Goal: Task Accomplishment & Management: Use online tool/utility

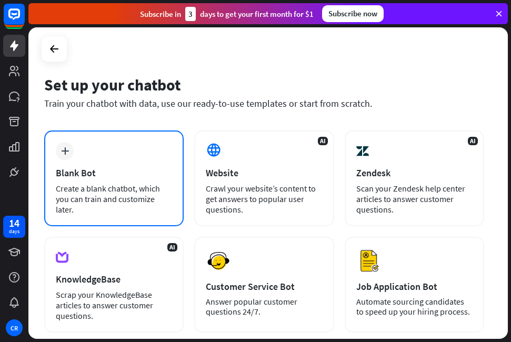
click at [65, 149] on icon "plus" at bounding box center [65, 150] width 8 height 7
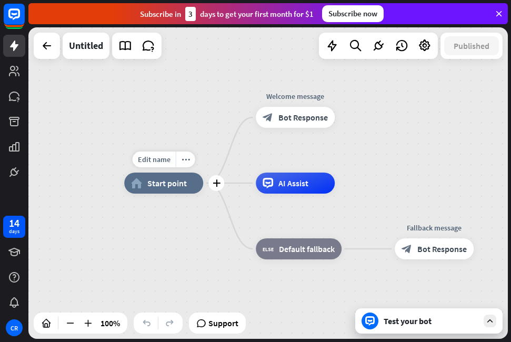
click at [184, 192] on div "home_2 Start point" at bounding box center [163, 183] width 79 height 21
click at [168, 194] on div "Edit name more_horiz plus home_2 Start point" at bounding box center [163, 183] width 79 height 21
click at [192, 162] on div "more_horiz" at bounding box center [185, 160] width 19 height 16
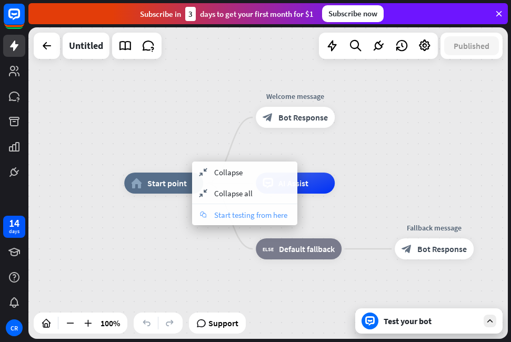
click at [237, 214] on span "Start testing from here" at bounding box center [250, 215] width 73 height 10
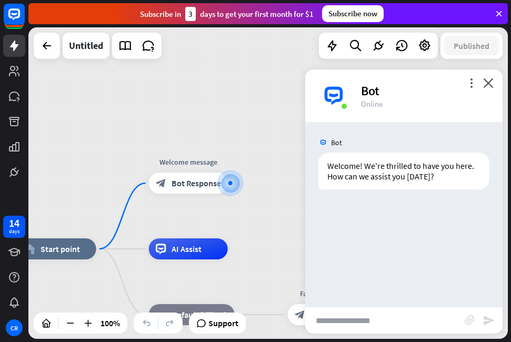
click at [354, 319] on input "text" at bounding box center [384, 320] width 159 height 26
paste input "**********"
type input "**********"
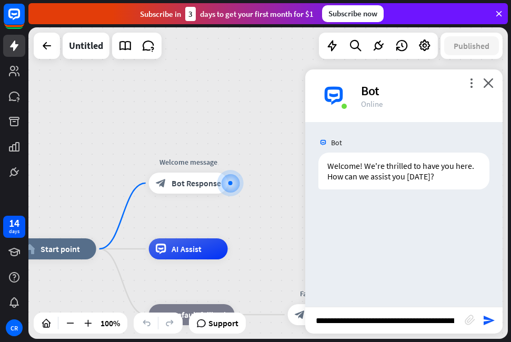
click at [491, 314] on div "**********" at bounding box center [403, 320] width 197 height 27
click at [485, 322] on icon "send" at bounding box center [489, 320] width 13 height 13
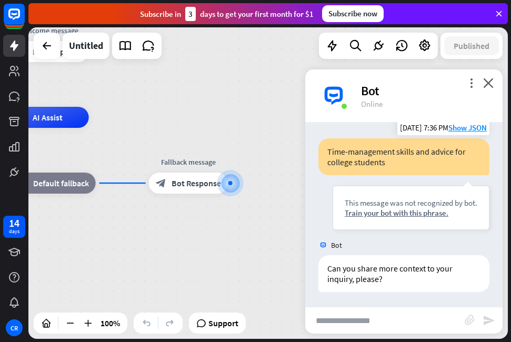
scroll to position [77, 0]
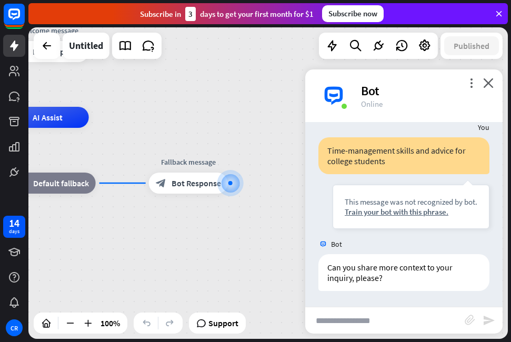
click at [387, 318] on input "text" at bounding box center [384, 320] width 159 height 26
paste input "**********"
type input "**********"
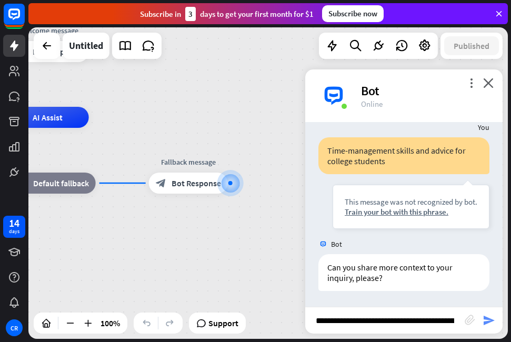
click at [494, 323] on icon "send" at bounding box center [489, 320] width 13 height 13
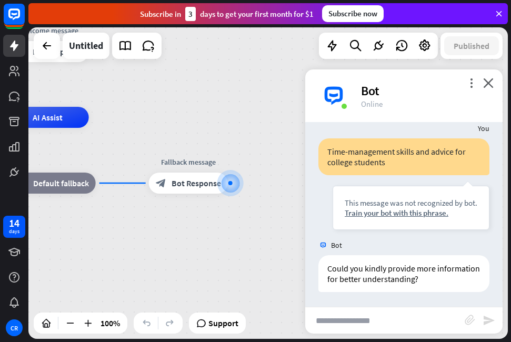
scroll to position [256, 0]
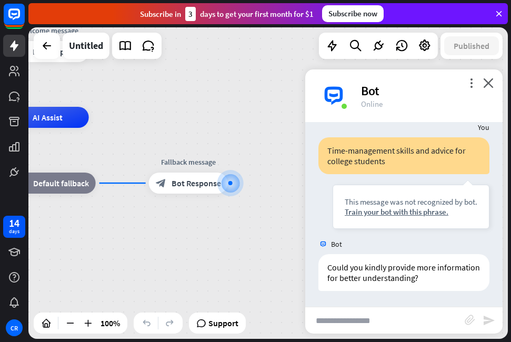
click at [374, 318] on input "text" at bounding box center [384, 320] width 159 height 26
click at [428, 320] on input "**********" at bounding box center [384, 320] width 159 height 26
click at [430, 318] on input "**********" at bounding box center [384, 320] width 159 height 26
click at [457, 315] on input "**********" at bounding box center [384, 320] width 159 height 26
drag, startPoint x: 408, startPoint y: 323, endPoint x: 452, endPoint y: 321, distance: 43.7
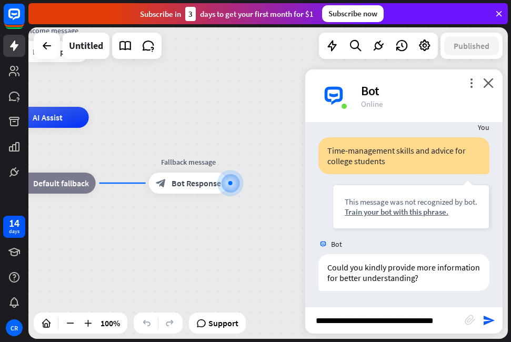
click at [452, 321] on input "**********" at bounding box center [384, 320] width 159 height 26
type input "**********"
click at [493, 323] on icon "send" at bounding box center [489, 320] width 13 height 13
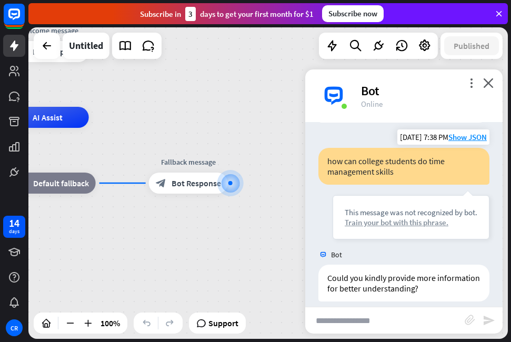
scroll to position [435, 0]
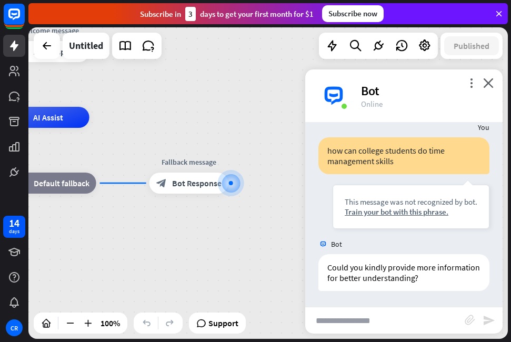
click at [401, 334] on div "home_2 Start point Welcome message block_bot_response Bot Response AI Assist bl…" at bounding box center [267, 183] width 479 height 312
click at [399, 328] on input "text" at bounding box center [384, 320] width 159 height 26
type input "**********"
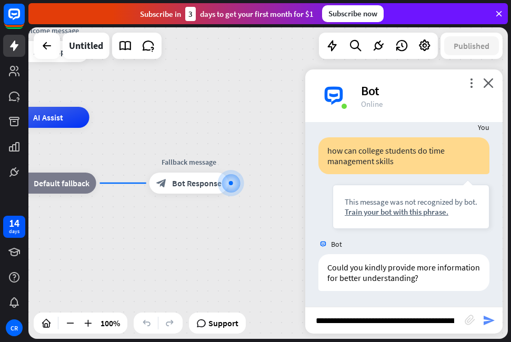
click at [483, 320] on icon "send" at bounding box center [489, 320] width 13 height 13
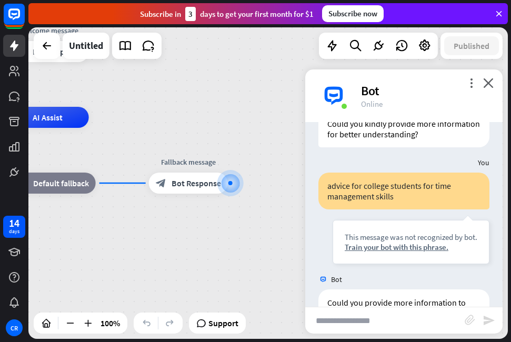
scroll to position [625, 0]
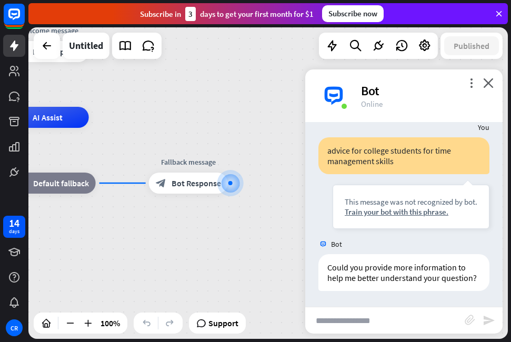
click at [374, 326] on input "text" at bounding box center [384, 320] width 159 height 26
click at [337, 318] on input "**********" at bounding box center [384, 320] width 159 height 26
type input "**********"
click at [493, 320] on icon "send" at bounding box center [489, 320] width 13 height 13
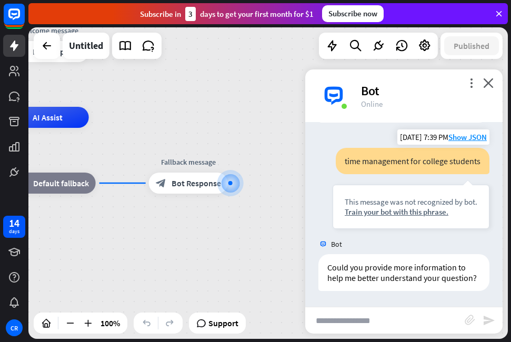
scroll to position [804, 0]
click at [430, 319] on input "text" at bounding box center [384, 320] width 159 height 26
type input "**********"
click at [483, 322] on icon "send" at bounding box center [489, 320] width 13 height 13
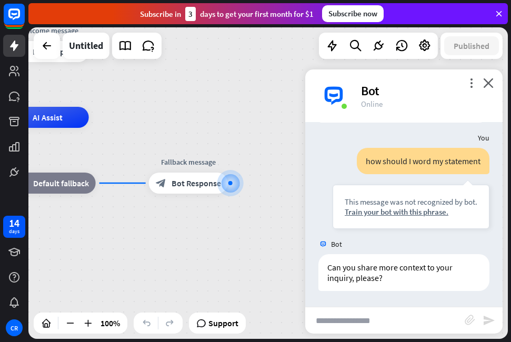
scroll to position [972, 0]
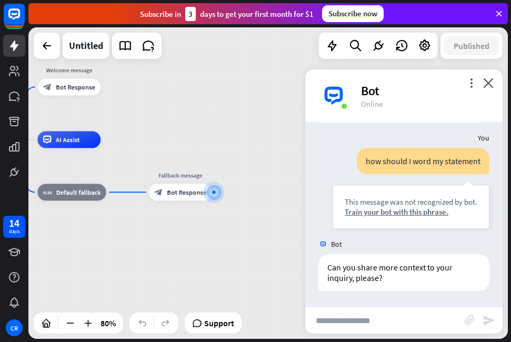
click at [390, 325] on input "text" at bounding box center [384, 320] width 159 height 26
type input "*"
type input "*******"
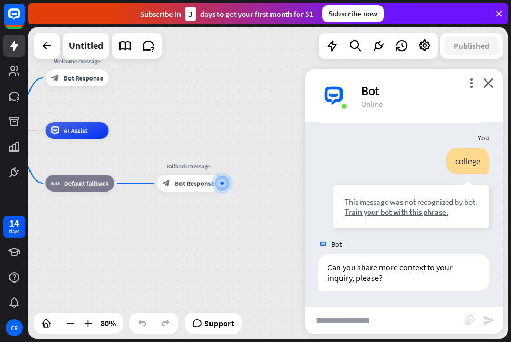
scroll to position [1140, 0]
click at [399, 317] on input "text" at bounding box center [384, 320] width 159 height 26
paste input "**********"
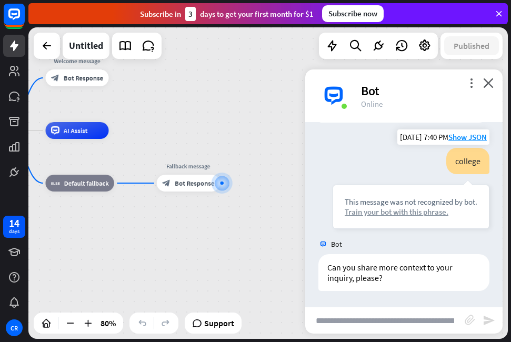
scroll to position [0, 229]
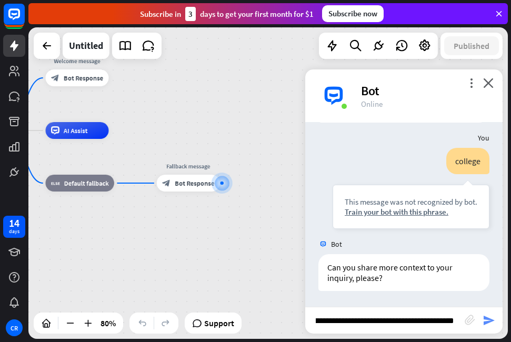
type input "**********"
click at [488, 322] on icon "send" at bounding box center [489, 320] width 13 height 13
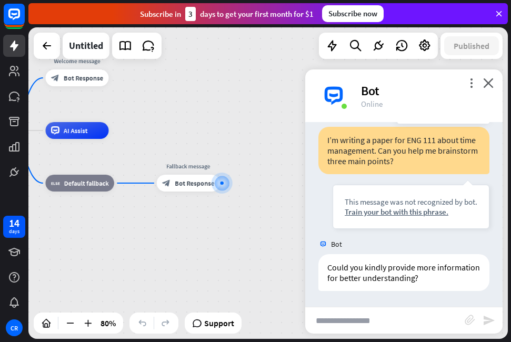
scroll to position [1330, 0]
click at [414, 325] on input "text" at bounding box center [384, 320] width 159 height 26
paste input "**********"
type input "**********"
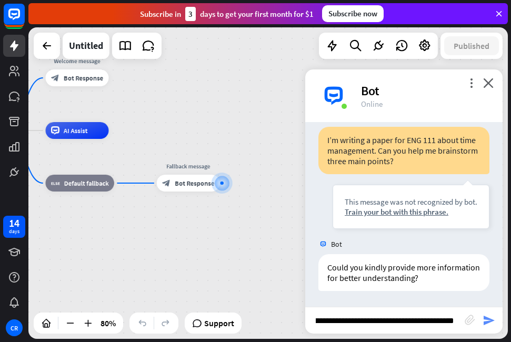
scroll to position [0, 0]
click at [492, 324] on icon "send" at bounding box center [489, 320] width 13 height 13
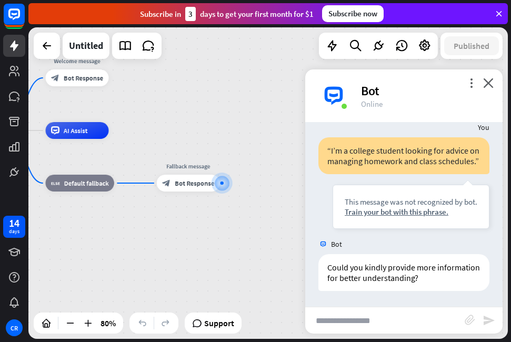
scroll to position [1519, 0]
click at [435, 315] on input "text" at bounding box center [384, 320] width 159 height 26
type input "**********"
click at [492, 324] on icon "send" at bounding box center [489, 320] width 13 height 13
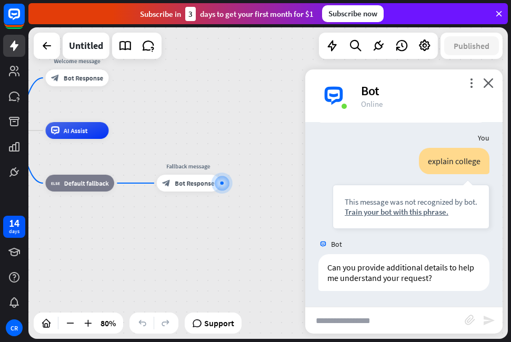
scroll to position [1688, 0]
click at [74, 137] on div "AI Assist" at bounding box center [76, 130] width 63 height 17
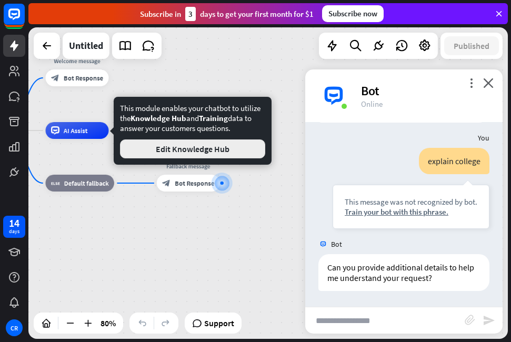
click at [157, 156] on button "Edit Knowledge Hub" at bounding box center [192, 148] width 145 height 19
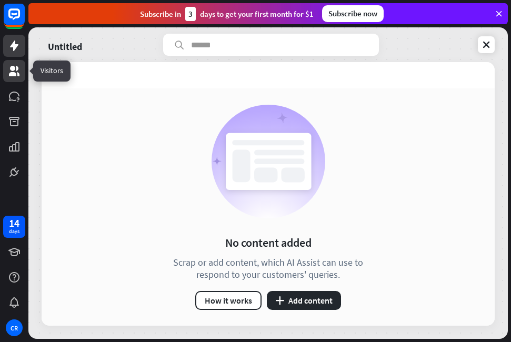
click at [18, 68] on icon at bounding box center [14, 71] width 11 height 11
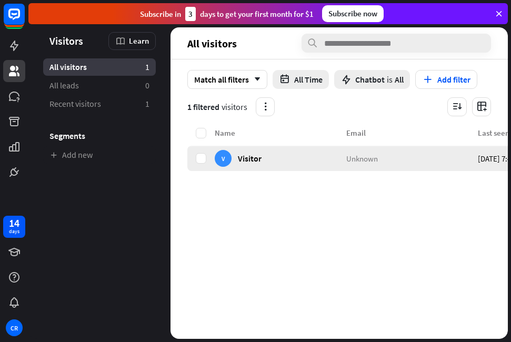
click at [385, 165] on div "Unknown" at bounding box center [412, 158] width 132 height 25
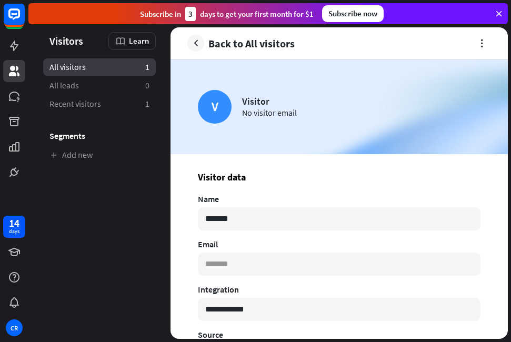
click at [121, 60] on link "All visitors 1" at bounding box center [99, 66] width 113 height 17
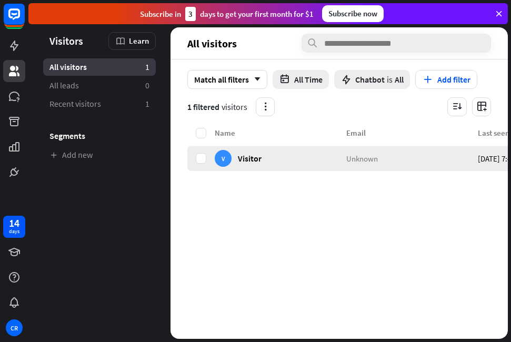
click at [351, 157] on span "Unknown" at bounding box center [362, 158] width 32 height 10
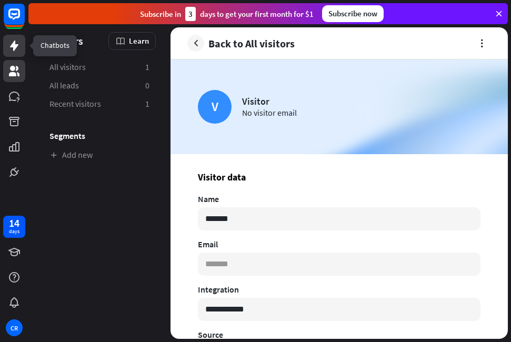
click at [15, 48] on icon at bounding box center [14, 46] width 8 height 11
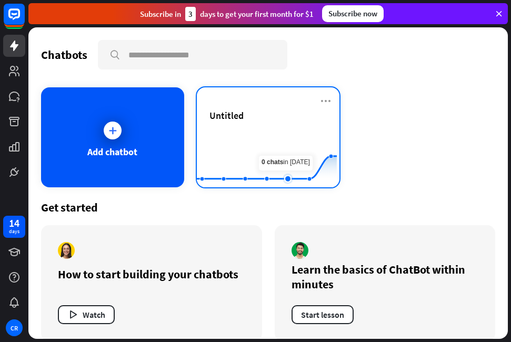
click at [282, 136] on rect at bounding box center [267, 161] width 140 height 66
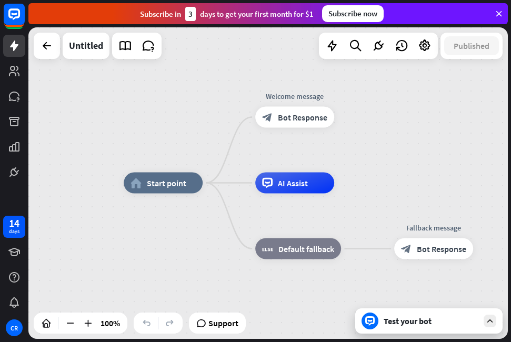
click at [490, 327] on div "Test your bot" at bounding box center [428, 320] width 147 height 25
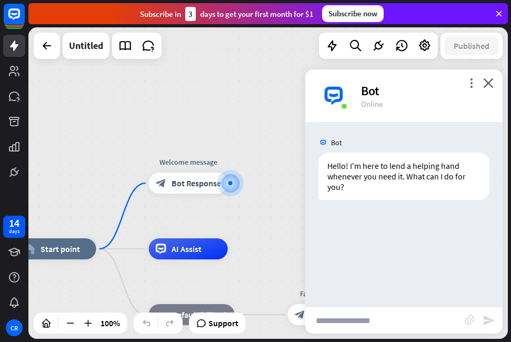
click at [419, 321] on input "text" at bounding box center [384, 320] width 159 height 26
paste input "**********"
type input "**********"
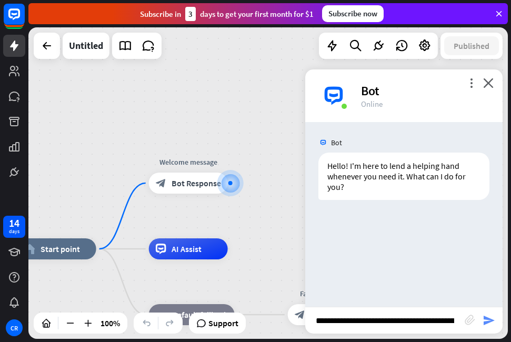
click at [494, 321] on icon "send" at bounding box center [489, 320] width 13 height 13
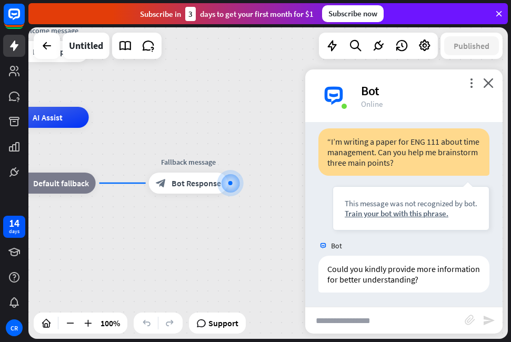
scroll to position [98, 0]
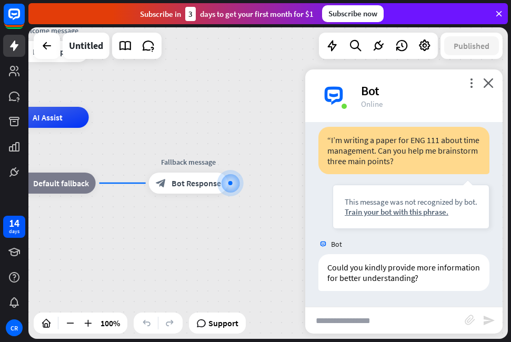
click at [425, 321] on input "text" at bounding box center [384, 320] width 159 height 26
paste input "**********"
type input "**********"
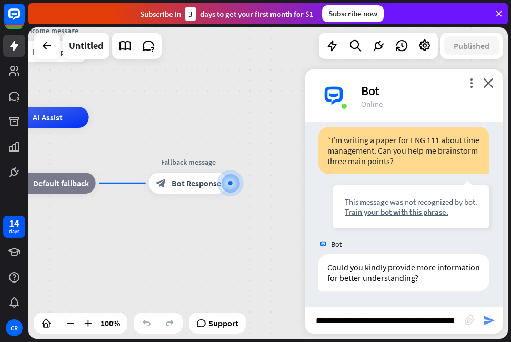
click at [493, 319] on icon "send" at bounding box center [489, 320] width 13 height 13
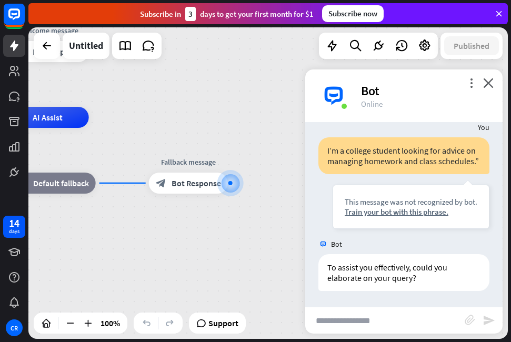
scroll to position [288, 0]
click at [413, 321] on input "text" at bounding box center [384, 320] width 159 height 26
type input "**********"
click at [483, 320] on icon "send" at bounding box center [489, 320] width 13 height 13
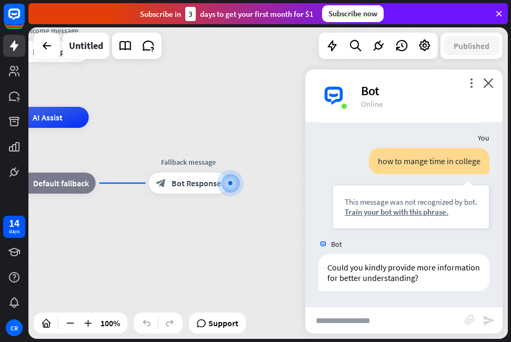
scroll to position [456, 0]
click at [395, 314] on input "text" at bounding box center [384, 320] width 159 height 26
type input "**********"
click at [495, 317] on icon "send" at bounding box center [489, 320] width 13 height 13
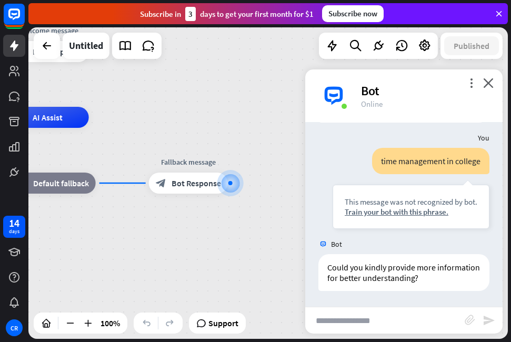
click at [417, 320] on input "text" at bounding box center [384, 320] width 159 height 26
type input "**********"
click at [492, 323] on icon "send" at bounding box center [489, 320] width 13 height 13
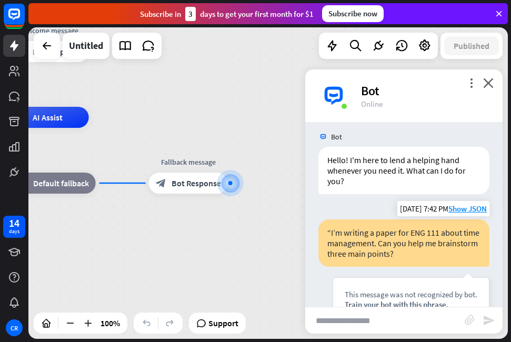
scroll to position [0, 0]
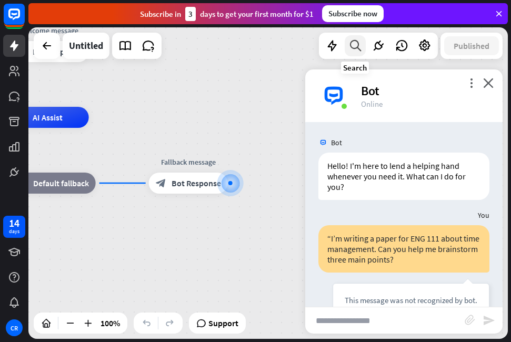
click at [358, 46] on icon at bounding box center [355, 46] width 14 height 14
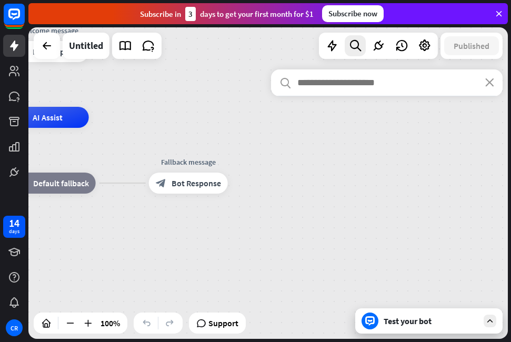
click at [357, 79] on input "text" at bounding box center [387, 82] width 232 height 26
paste input "**********"
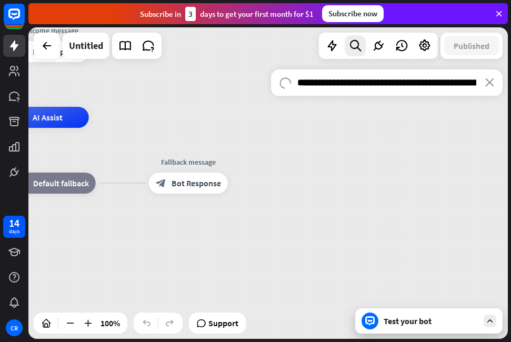
scroll to position [0, 168]
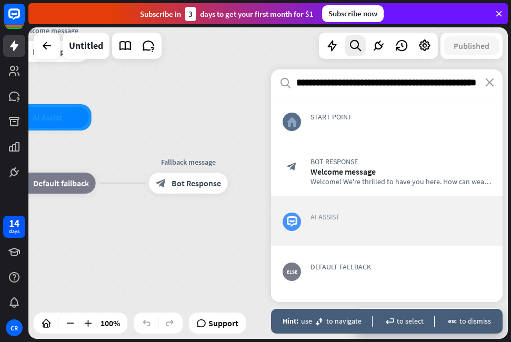
type input "**********"
click at [386, 216] on span "AI Assist" at bounding box center [400, 216] width 181 height 9
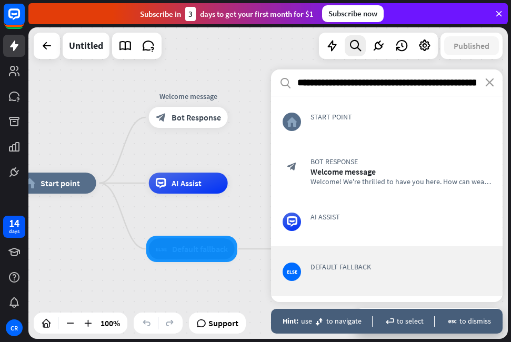
scroll to position [44, 0]
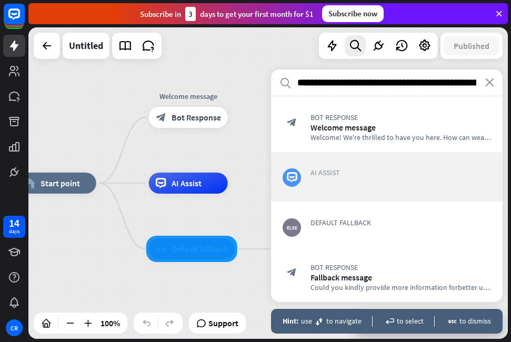
click at [341, 175] on span "AI Assist" at bounding box center [400, 172] width 181 height 9
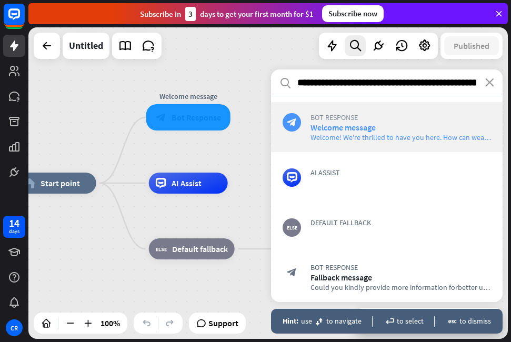
click at [360, 134] on span "Welcome! We're thrilled to h a ve you here. How c a n we a ssist you [PERSON_NA…" at bounding box center [442, 137] width 264 height 9
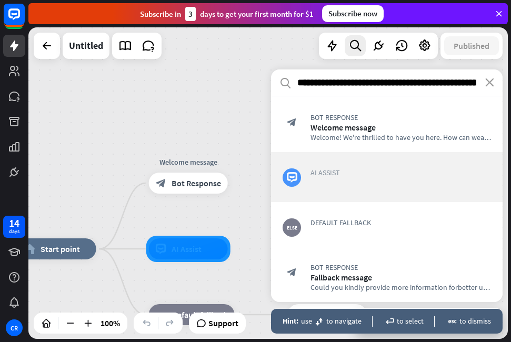
click at [346, 179] on div "AI Assist" at bounding box center [400, 177] width 181 height 19
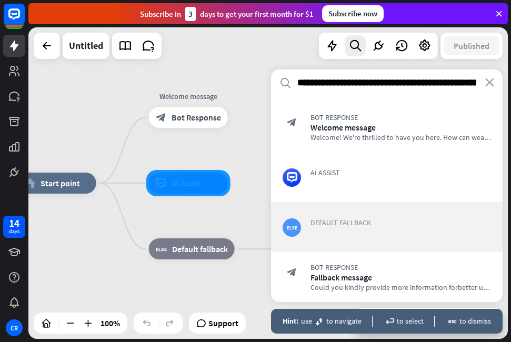
click at [356, 223] on span "Default fallback" at bounding box center [400, 222] width 181 height 9
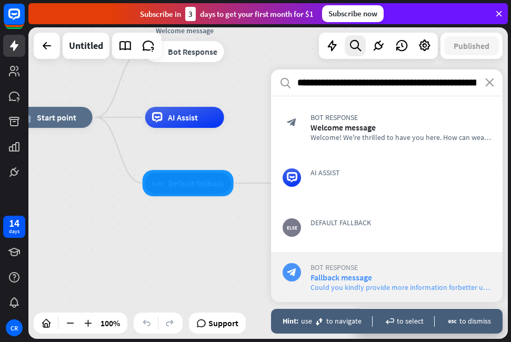
click at [363, 271] on span "Bot Response" at bounding box center [400, 267] width 181 height 9
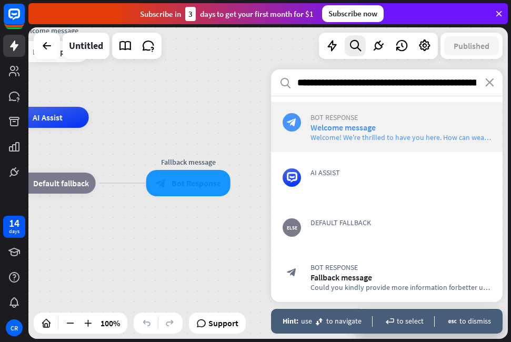
click at [341, 117] on span "Bot Response" at bounding box center [400, 117] width 181 height 9
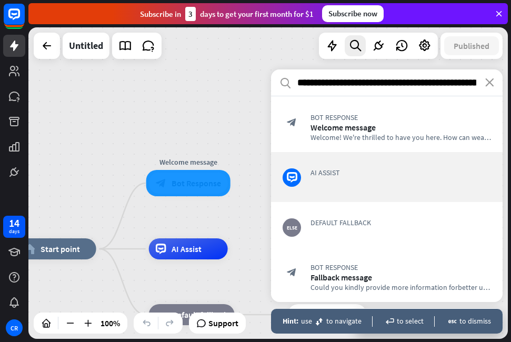
scroll to position [0, 0]
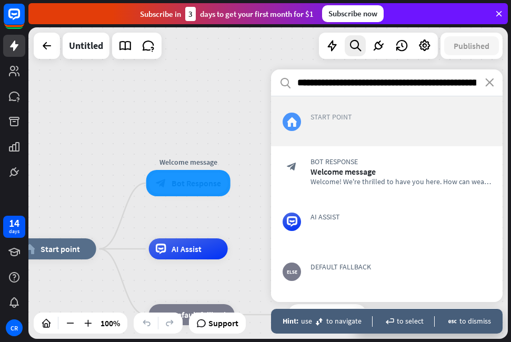
click at [342, 119] on span "Start point" at bounding box center [400, 116] width 181 height 9
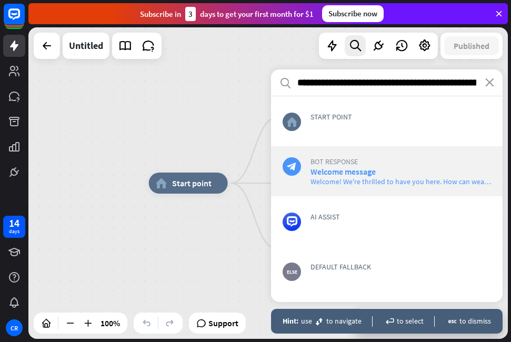
click at [371, 174] on span "Welcome mess a ge" at bounding box center [342, 171] width 65 height 11
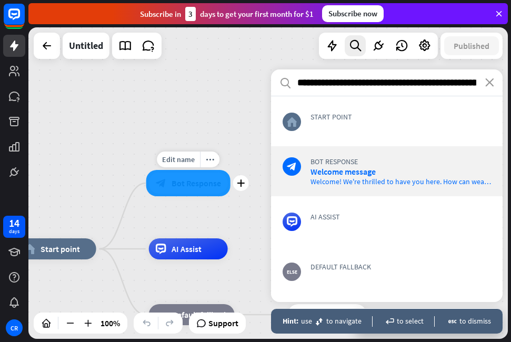
click at [212, 194] on div "Edit name more_horiz plus Welcome message block_bot_response Bot Response" at bounding box center [188, 183] width 79 height 21
click at [243, 185] on icon "plus" at bounding box center [241, 182] width 8 height 7
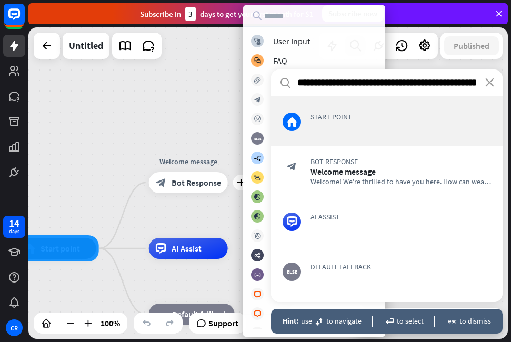
click at [221, 146] on div "home_2 Start point plus Welcome message block_bot_response Bot Response AI Assi…" at bounding box center [267, 183] width 479 height 312
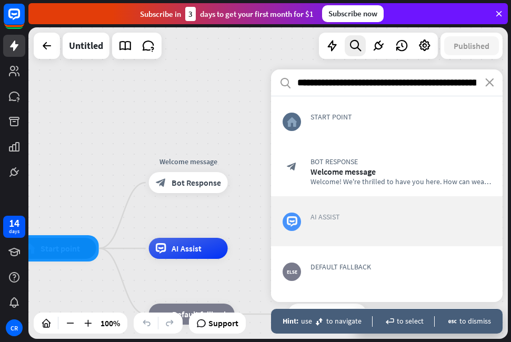
click at [335, 215] on span "AI Assist" at bounding box center [400, 216] width 181 height 9
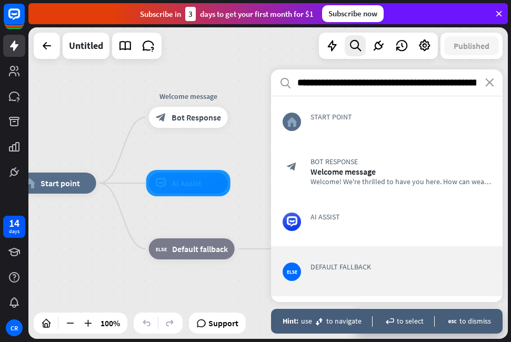
click at [416, 316] on div "Hint: use move to navigate enter to select escape to dismiss" at bounding box center [387, 321] width 232 height 25
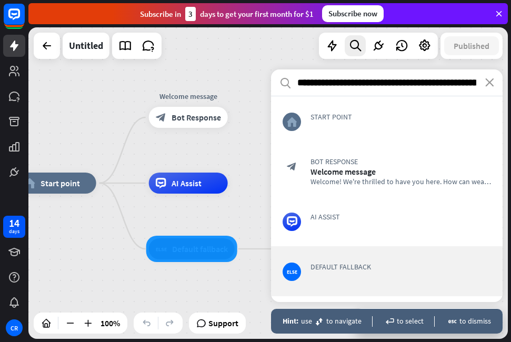
click at [412, 323] on div "enter to select" at bounding box center [403, 321] width 41 height 9
click at [315, 319] on div "Hint: use move to [GEOGRAPHIC_DATA]" at bounding box center [322, 321] width 79 height 9
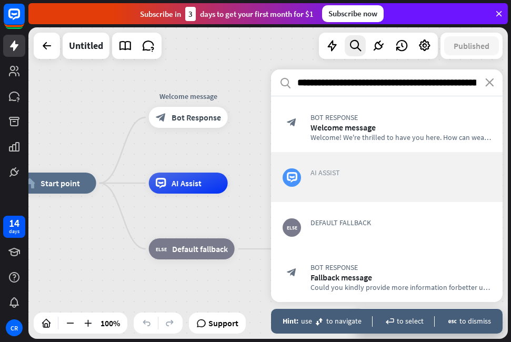
click at [321, 170] on span "AI Assist" at bounding box center [400, 172] width 181 height 9
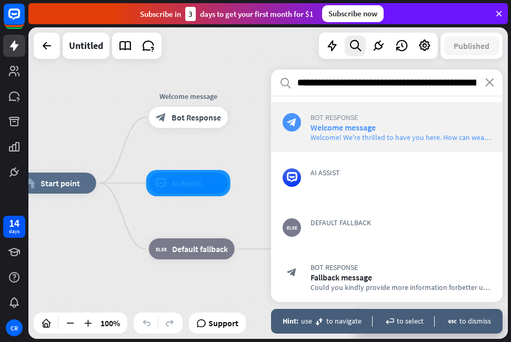
click at [336, 119] on span "Bot Response" at bounding box center [400, 117] width 181 height 9
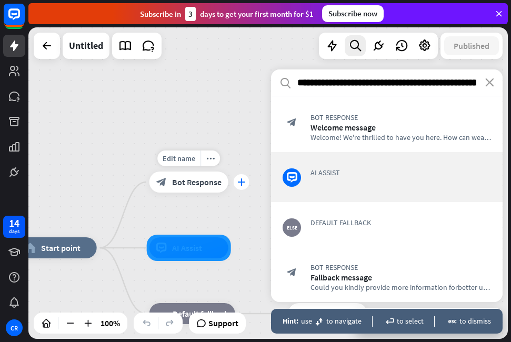
click at [246, 184] on div "plus" at bounding box center [242, 182] width 16 height 16
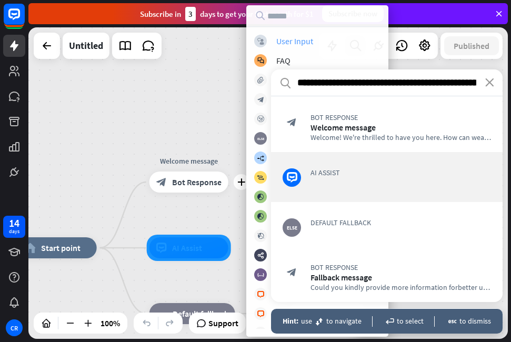
click at [290, 44] on div "User Input" at bounding box center [294, 41] width 37 height 11
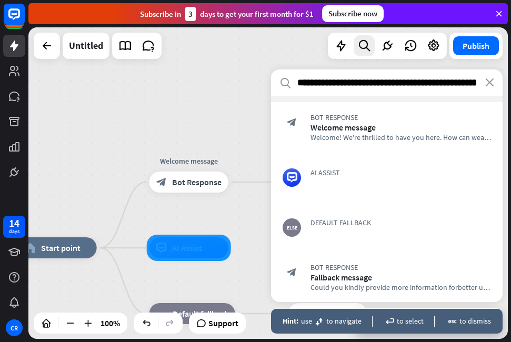
scroll to position [0, 0]
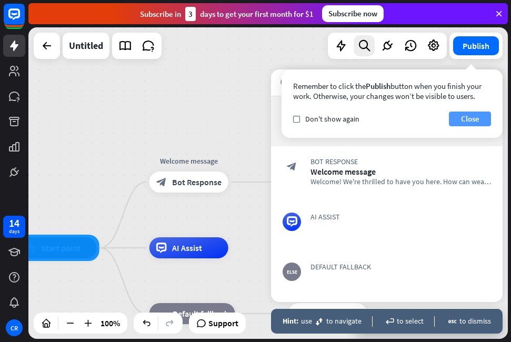
click at [465, 115] on button "Close" at bounding box center [470, 119] width 42 height 15
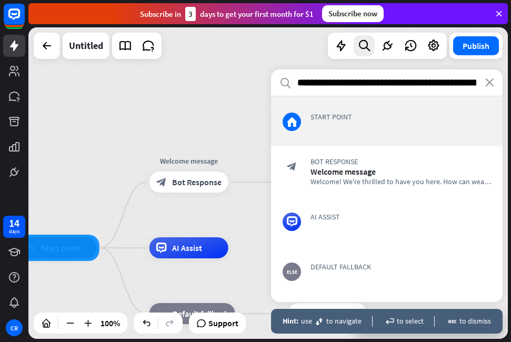
click at [367, 81] on input "**********" at bounding box center [387, 82] width 232 height 26
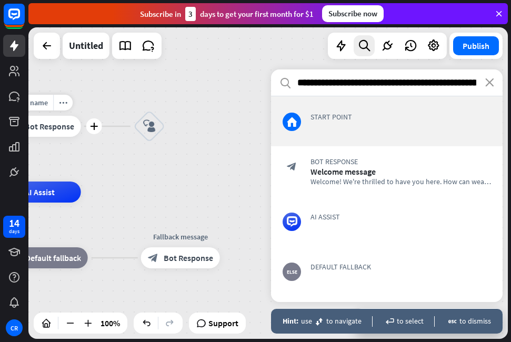
drag, startPoint x: 228, startPoint y: 176, endPoint x: 81, endPoint y: 121, distance: 157.6
click at [81, 121] on div "Edit name more_horiz plus Welcome message block_bot_response Bot Response" at bounding box center [41, 126] width 79 height 21
click at [147, 130] on icon "block_user_input" at bounding box center [149, 126] width 13 height 13
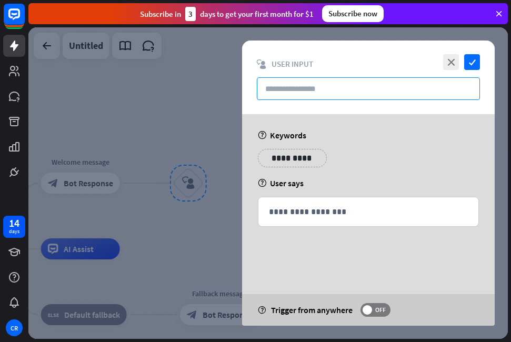
click at [308, 93] on input "text" at bounding box center [368, 88] width 223 height 23
paste input "**********"
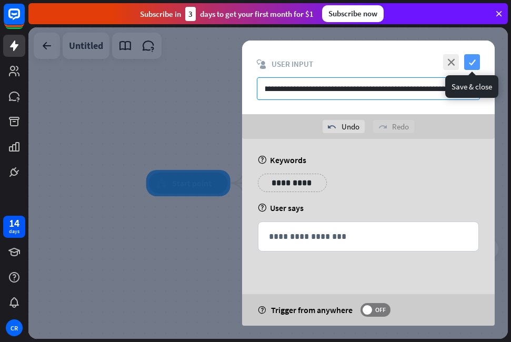
type input "**********"
click at [473, 63] on icon "check" at bounding box center [472, 62] width 16 height 16
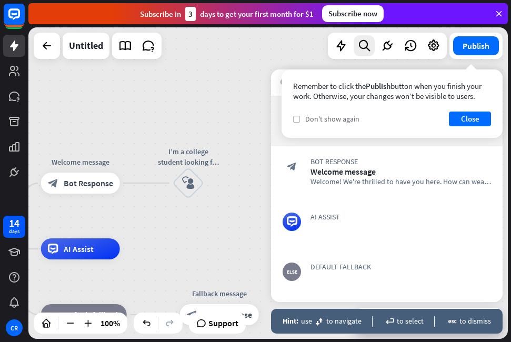
click at [293, 121] on label "check" at bounding box center [296, 119] width 7 height 7
click at [473, 120] on button "Close" at bounding box center [470, 119] width 42 height 15
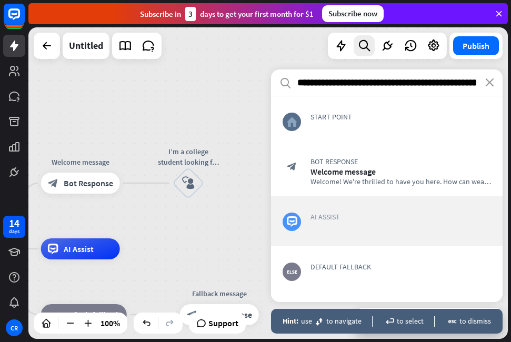
click at [352, 219] on span "AI Assist" at bounding box center [400, 216] width 181 height 9
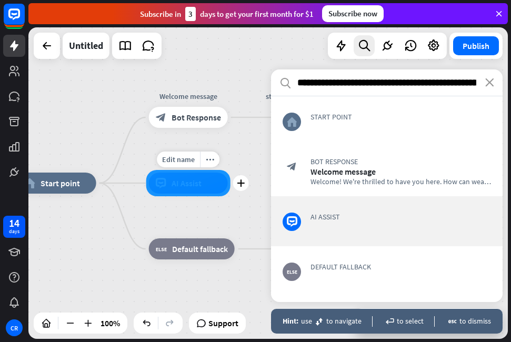
click at [213, 193] on div at bounding box center [188, 183] width 84 height 26
click at [243, 182] on icon "plus" at bounding box center [241, 182] width 8 height 7
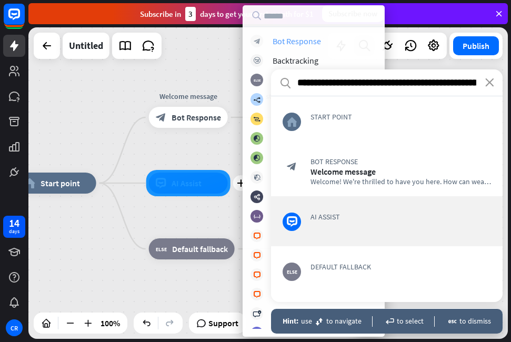
click at [318, 38] on div "Bot Response" at bounding box center [297, 41] width 48 height 11
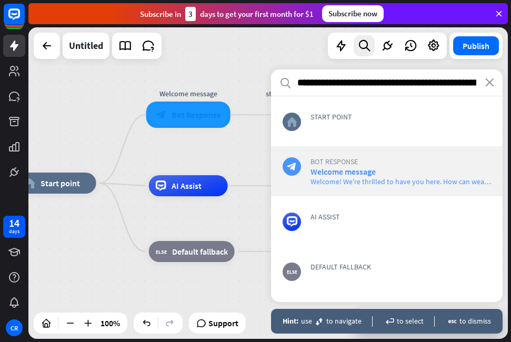
click at [399, 177] on span "a" at bounding box center [401, 181] width 4 height 9
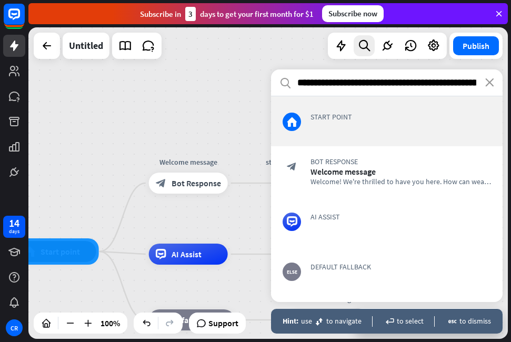
drag, startPoint x: 375, startPoint y: 85, endPoint x: 390, endPoint y: 101, distance: 22.0
click at [390, 101] on div "**********" at bounding box center [387, 185] width 232 height 233
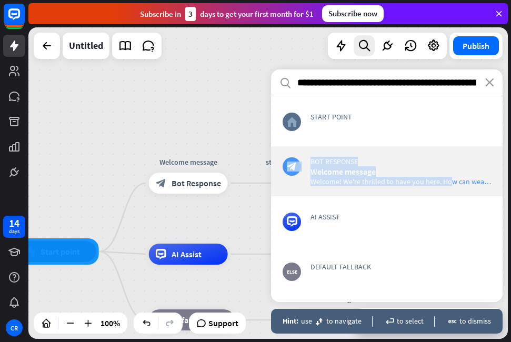
drag, startPoint x: 460, startPoint y: 115, endPoint x: 448, endPoint y: 183, distance: 69.5
click at [448, 183] on div "home_2 Start point block_bot_response Bot Response Welcome mess a ge Welcome! W…" at bounding box center [387, 199] width 232 height 206
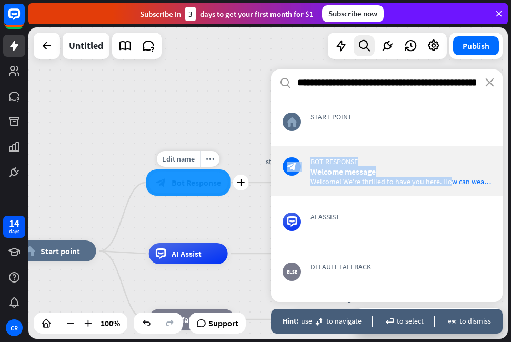
click at [228, 172] on div "Edit name more_horiz plus Welcome message block_bot_response Bot Response" at bounding box center [188, 182] width 79 height 21
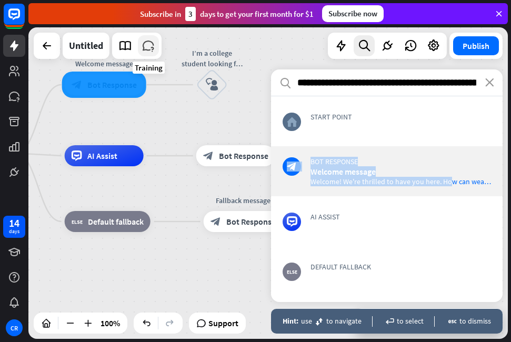
drag, startPoint x: 218, startPoint y: 135, endPoint x: 142, endPoint y: 36, distance: 125.4
click at [142, 36] on div "home_2 Start point Welcome message block_bot_response Bot Response I’m a colleg…" at bounding box center [267, 183] width 479 height 312
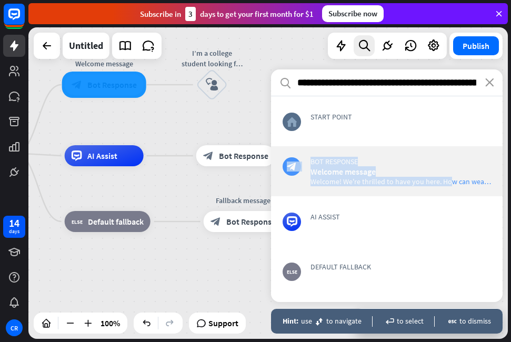
click at [377, 177] on span "Welcome! We're thrilled to h a ve you here. How c a n we a ssist you [PERSON_NA…" at bounding box center [442, 181] width 264 height 9
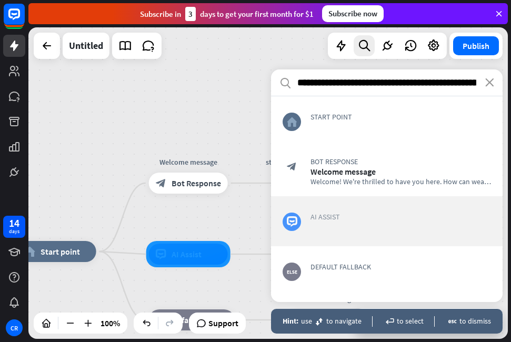
click at [350, 227] on div "AI Assist" at bounding box center [400, 221] width 181 height 19
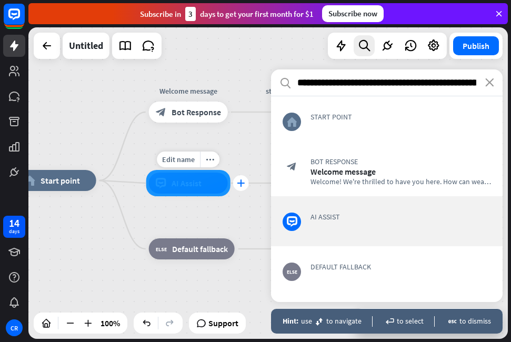
click at [248, 182] on div "plus" at bounding box center [241, 183] width 16 height 16
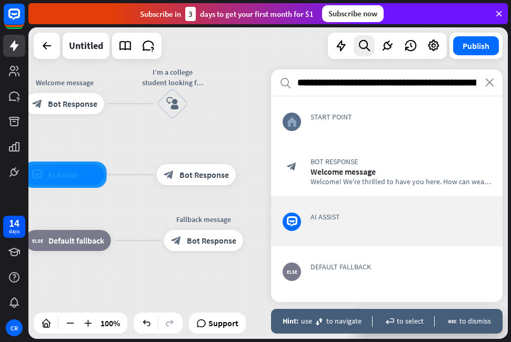
drag, startPoint x: 221, startPoint y: 69, endPoint x: 97, endPoint y: 61, distance: 124.0
click at [97, 61] on div "home_2 Start point Welcome message block_bot_response Bot Response I’m a colleg…" at bounding box center [267, 183] width 479 height 312
click at [221, 180] on div "block_bot_response Bot Response" at bounding box center [196, 174] width 79 height 21
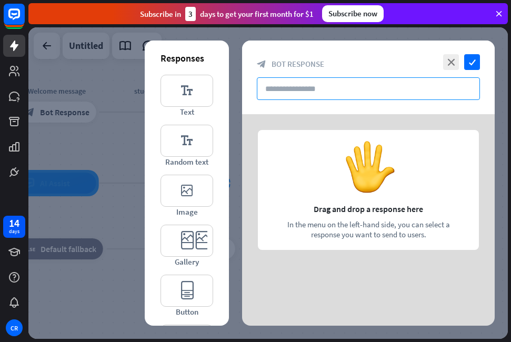
click at [302, 90] on input "text" at bounding box center [368, 88] width 223 height 23
paste input "**********"
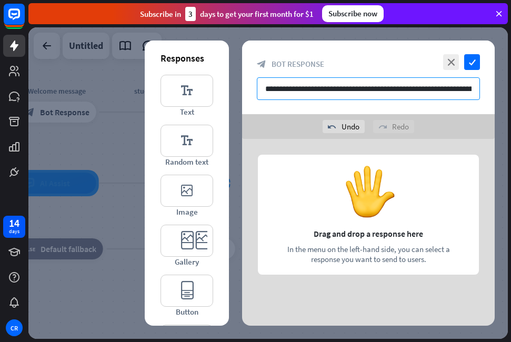
scroll to position [0, 75]
type input "**********"
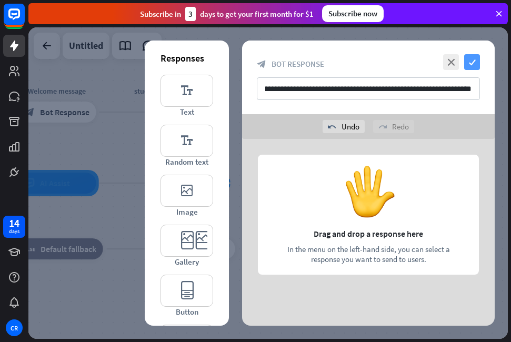
scroll to position [0, 0]
click at [469, 61] on icon "check" at bounding box center [472, 62] width 16 height 16
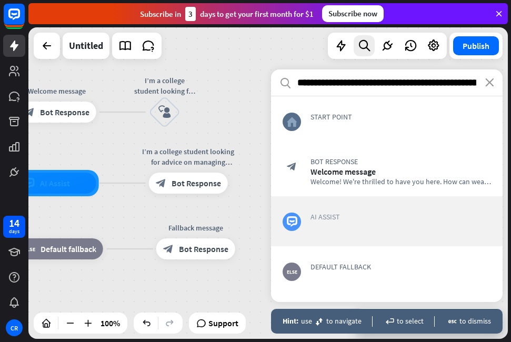
click at [339, 218] on span "AI Assist" at bounding box center [400, 216] width 181 height 9
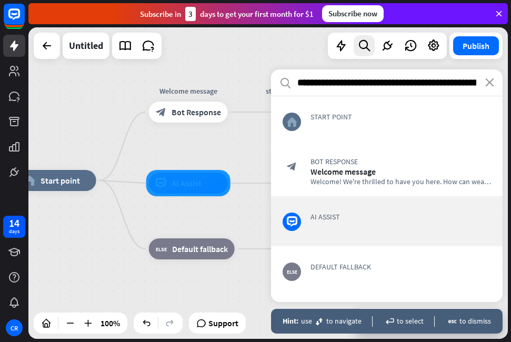
scroll to position [44, 0]
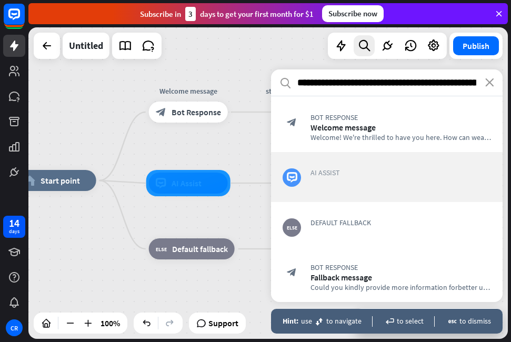
click at [343, 179] on div "AI Assist" at bounding box center [400, 177] width 181 height 19
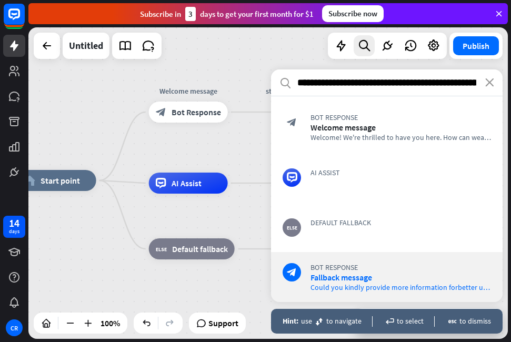
click at [410, 324] on div "enter to select" at bounding box center [403, 321] width 41 height 9
click at [326, 317] on div "Hint: use move to [GEOGRAPHIC_DATA]" at bounding box center [322, 321] width 79 height 9
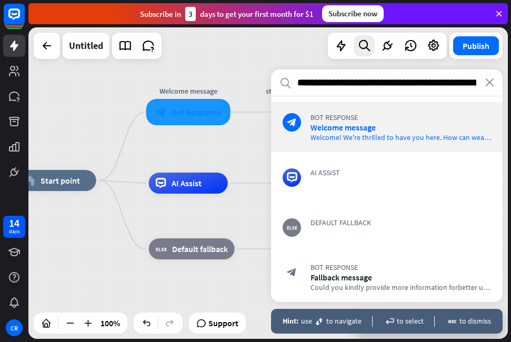
click at [215, 68] on div "home_2 Start point Welcome message block_bot_response Bot Response I’m a colleg…" at bounding box center [267, 183] width 479 height 312
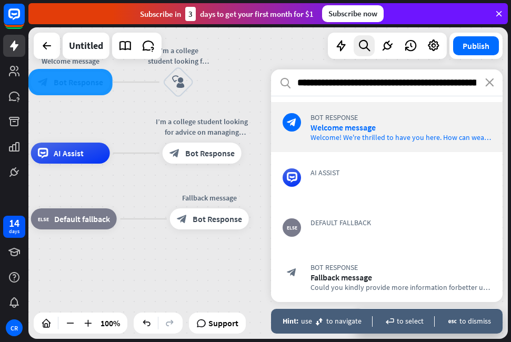
drag, startPoint x: 231, startPoint y: 148, endPoint x: 113, endPoint y: 118, distance: 122.2
click at [113, 118] on div "home_2 Start point Welcome message block_bot_response Bot Response I’m a colleg…" at bounding box center [267, 183] width 479 height 312
click at [225, 153] on span "Bot Response" at bounding box center [209, 153] width 49 height 11
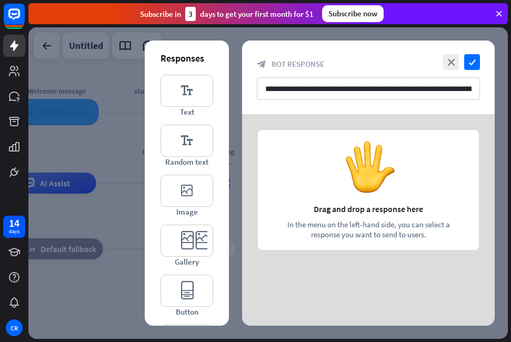
scroll to position [53, 0]
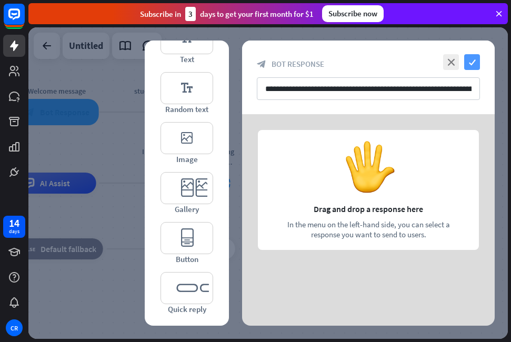
click at [474, 65] on icon "check" at bounding box center [472, 62] width 16 height 16
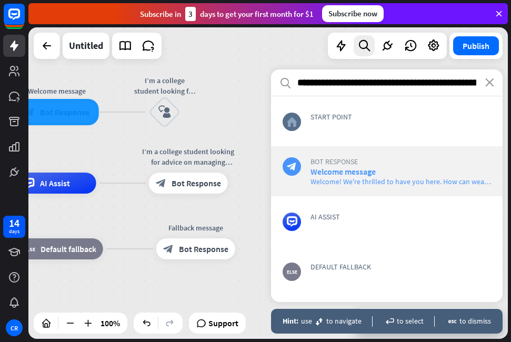
click at [343, 175] on span "Welcome mess a ge" at bounding box center [342, 171] width 65 height 11
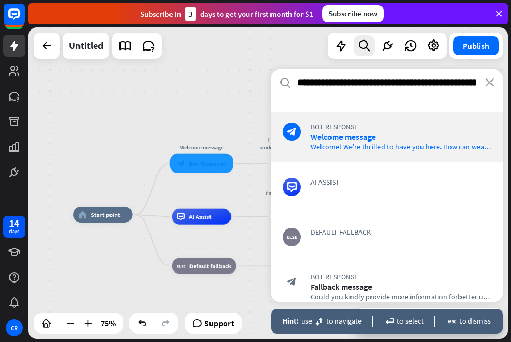
scroll to position [44, 0]
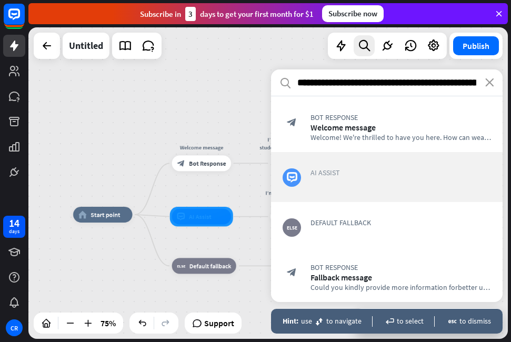
click at [325, 183] on div "AI Assist" at bounding box center [400, 177] width 181 height 19
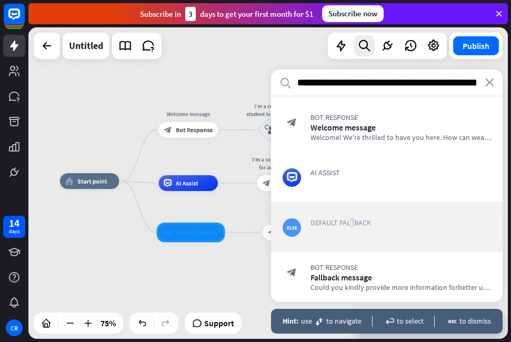
click at [352, 227] on span "Default fallback" at bounding box center [400, 222] width 181 height 9
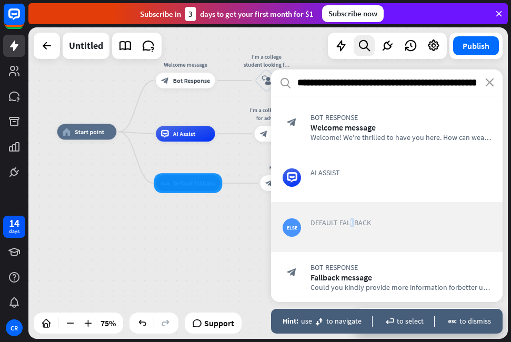
copy span "l"
click at [360, 222] on span "Default fallback" at bounding box center [400, 222] width 181 height 9
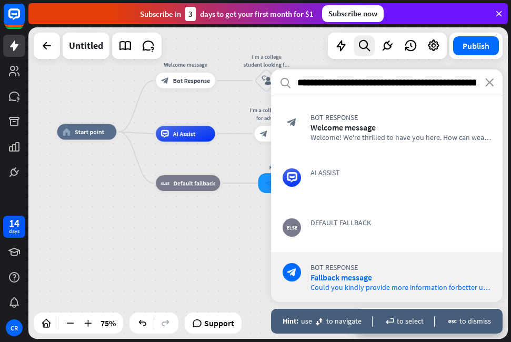
click at [410, 321] on div "enter to select" at bounding box center [403, 321] width 41 height 9
click at [347, 275] on span "F a llb a ck mess a ge" at bounding box center [341, 277] width 62 height 11
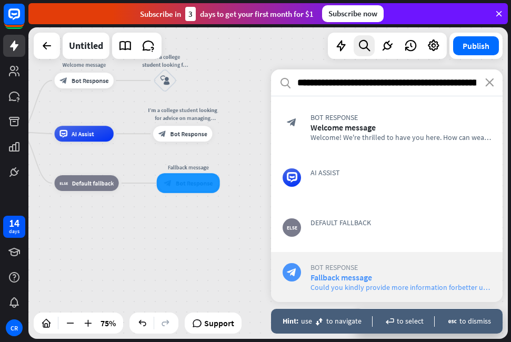
click at [347, 274] on span "F a llb a ck mess a ge" at bounding box center [341, 277] width 62 height 11
click at [405, 320] on div "enter to select" at bounding box center [403, 321] width 41 height 9
click at [333, 322] on div "Hint: use move to [GEOGRAPHIC_DATA]" at bounding box center [322, 321] width 79 height 9
click at [195, 179] on div at bounding box center [188, 183] width 63 height 20
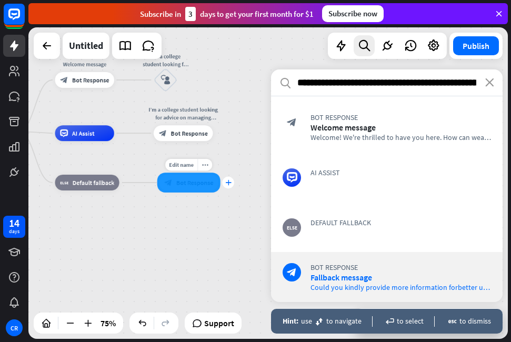
click at [226, 183] on icon "plus" at bounding box center [228, 183] width 6 height 6
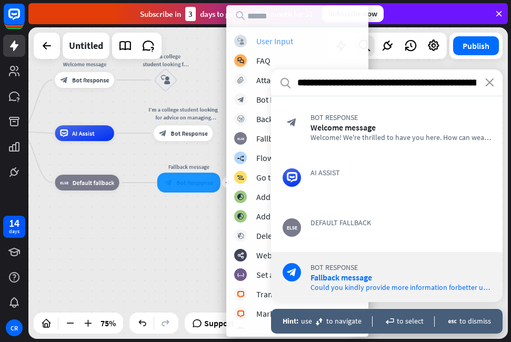
click at [275, 43] on div "User Input" at bounding box center [274, 41] width 37 height 11
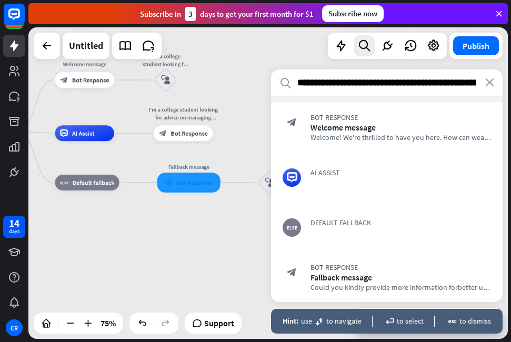
scroll to position [0, 0]
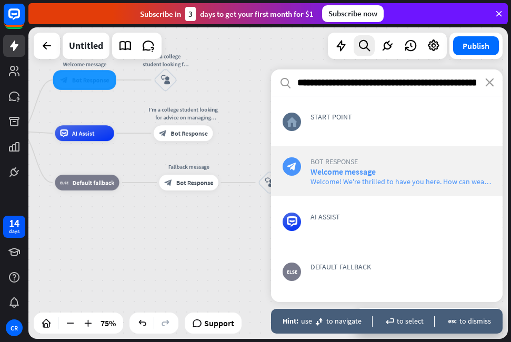
click at [364, 181] on span "Welcome! We're thrilled to h a ve you here. How c a n we a ssist you [PERSON_NA…" at bounding box center [442, 181] width 264 height 9
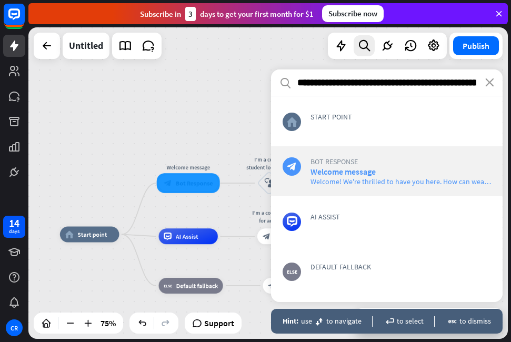
click at [466, 185] on span "Welcome! We're thrilled to h a ve you here. How c a n we a ssist you [PERSON_NA…" at bounding box center [442, 181] width 264 height 9
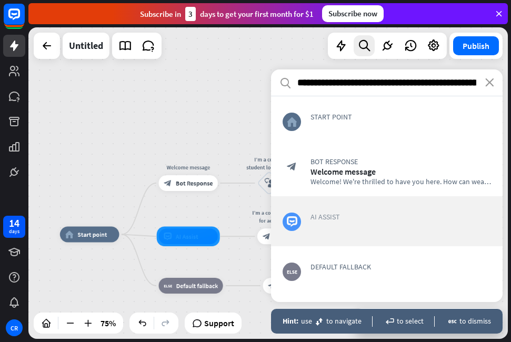
click at [334, 222] on div "AI Assist" at bounding box center [400, 221] width 181 height 19
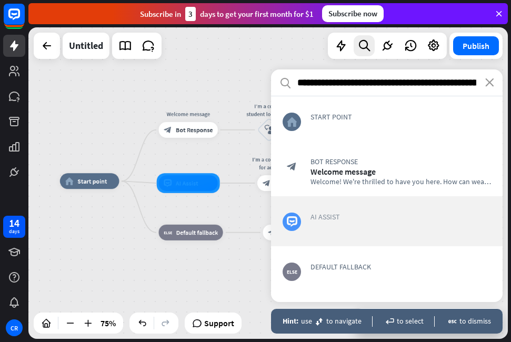
click at [334, 222] on div "AI Assist" at bounding box center [400, 221] width 181 height 19
click at [405, 320] on div "enter to select" at bounding box center [403, 321] width 41 height 9
click at [399, 319] on div "enter to select" at bounding box center [403, 321] width 41 height 9
click at [412, 320] on div "enter to select" at bounding box center [403, 321] width 41 height 9
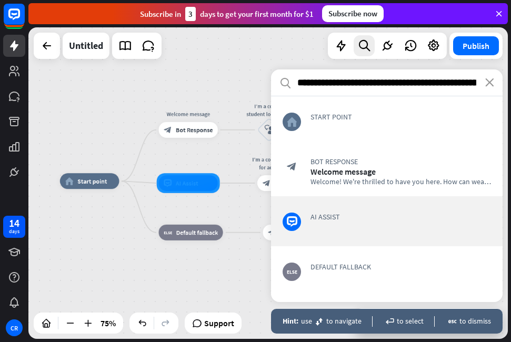
drag, startPoint x: 351, startPoint y: 321, endPoint x: 342, endPoint y: 320, distance: 9.5
click at [350, 320] on div "Hint: use move to [GEOGRAPHIC_DATA]" at bounding box center [322, 321] width 79 height 9
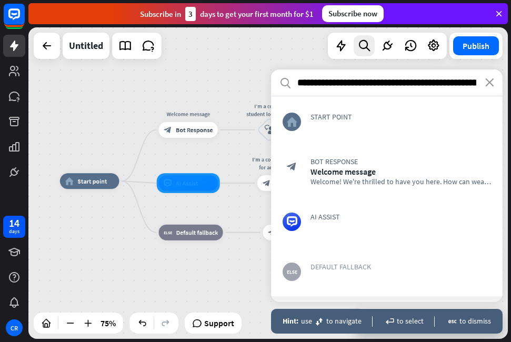
scroll to position [44, 0]
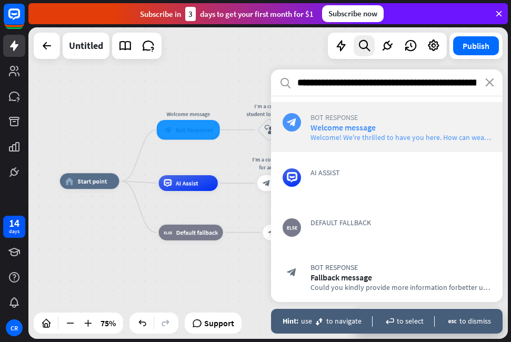
click at [351, 129] on span "Welcome mess a ge" at bounding box center [342, 127] width 65 height 11
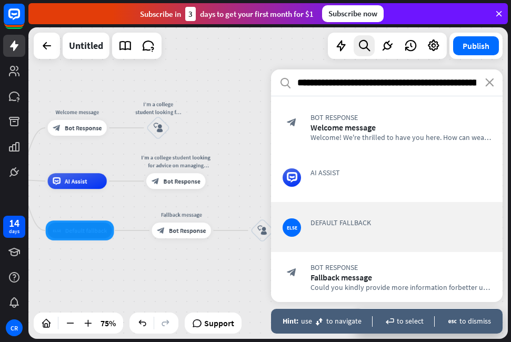
drag, startPoint x: 222, startPoint y: 135, endPoint x: 115, endPoint y: 76, distance: 121.8
click at [115, 76] on div "home_2 Start point Welcome message block_bot_response Bot Response I’m a colleg…" at bounding box center [267, 183] width 479 height 312
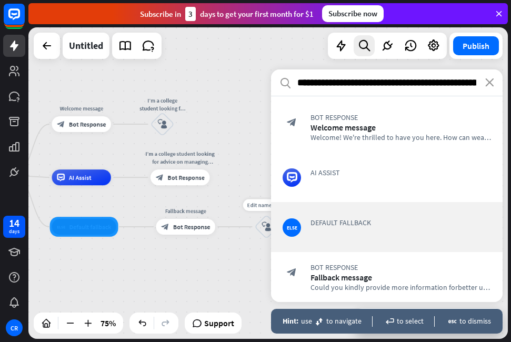
click at [263, 227] on icon "block_user_input" at bounding box center [266, 226] width 9 height 9
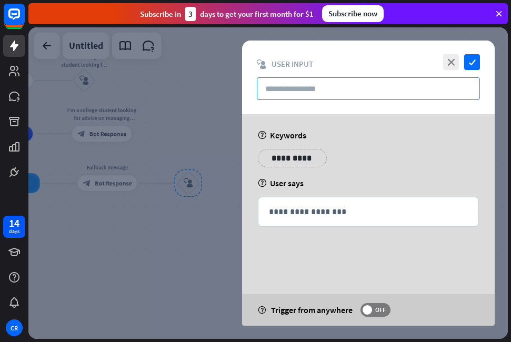
click at [327, 86] on input "text" at bounding box center [368, 88] width 223 height 23
paste input "*"
type input "*"
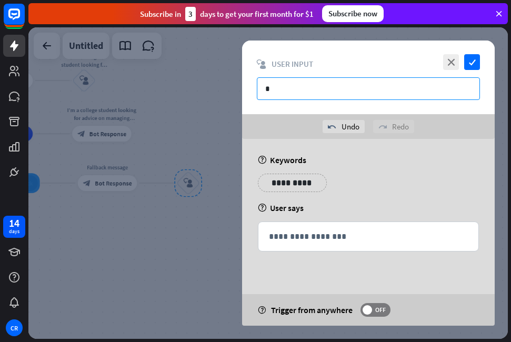
drag, startPoint x: 312, startPoint y: 91, endPoint x: 244, endPoint y: 101, distance: 68.7
click at [244, 101] on div "close check block_user_input User Input *" at bounding box center [368, 78] width 253 height 74
click at [364, 83] on input "text" at bounding box center [368, 88] width 223 height 23
paste input "**********"
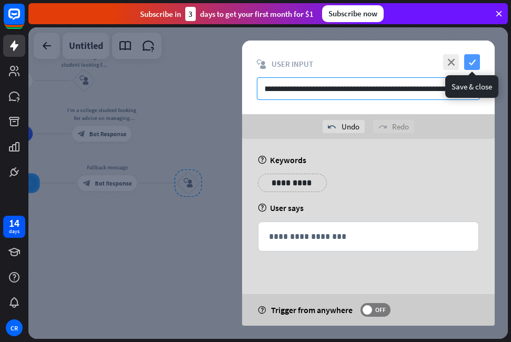
type input "**********"
click at [472, 65] on icon "check" at bounding box center [472, 62] width 16 height 16
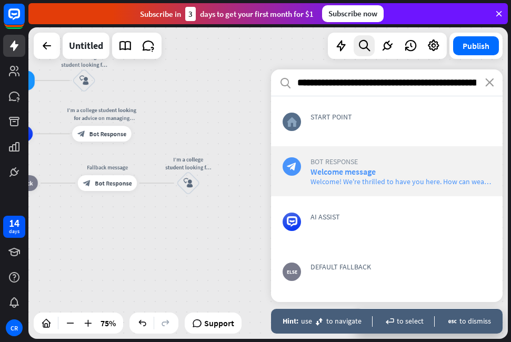
click at [333, 168] on span "Welcome mess a ge" at bounding box center [342, 171] width 65 height 11
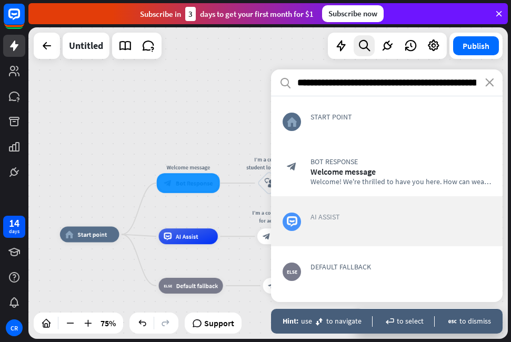
click at [340, 218] on span "AI Assist" at bounding box center [400, 216] width 181 height 9
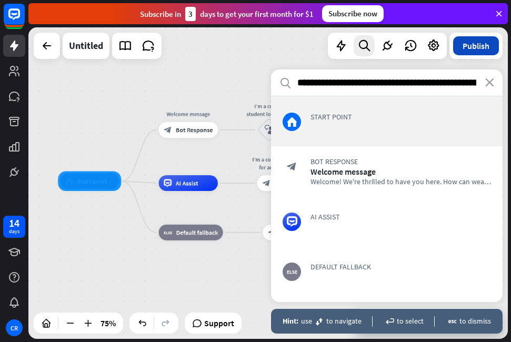
click at [468, 43] on button "Publish" at bounding box center [476, 45] width 46 height 19
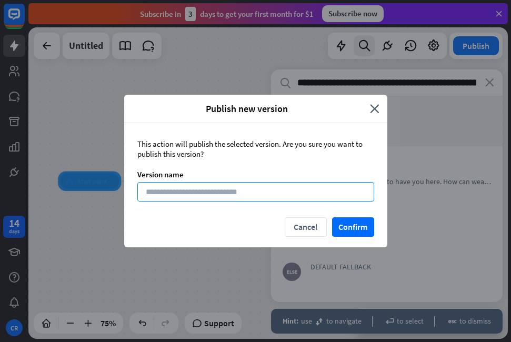
click at [241, 188] on input at bounding box center [255, 191] width 237 height 19
click at [240, 189] on input "*********" at bounding box center [255, 191] width 237 height 19
type input "**********"
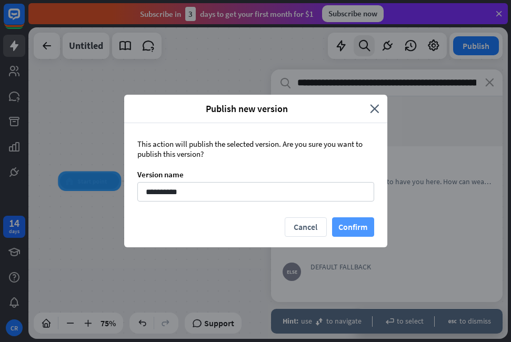
click at [359, 231] on button "Confirm" at bounding box center [353, 226] width 42 height 19
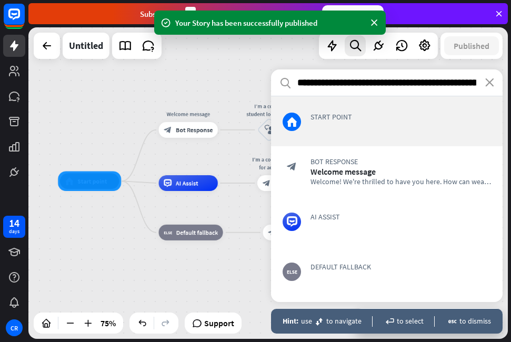
click at [485, 81] on input "**********" at bounding box center [387, 82] width 232 height 26
click at [492, 89] on input "**********" at bounding box center [387, 82] width 232 height 26
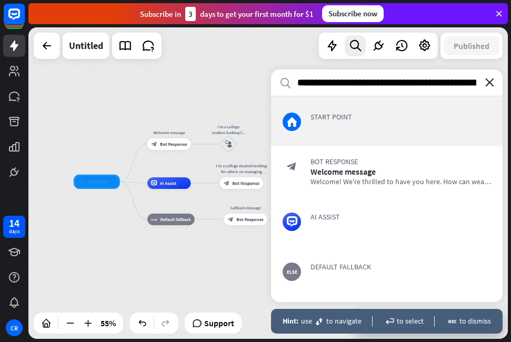
click at [491, 83] on icon "close" at bounding box center [489, 82] width 9 height 8
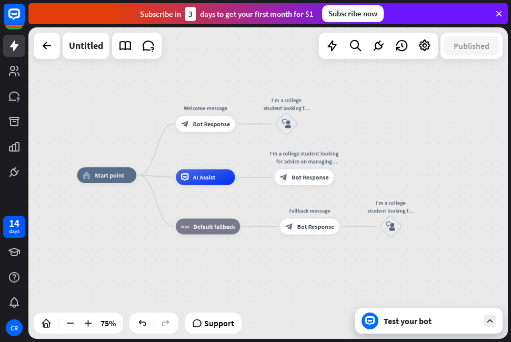
drag, startPoint x: 318, startPoint y: 154, endPoint x: 386, endPoint y: 144, distance: 68.7
click at [386, 144] on div "home_2 Start point Welcome message block_bot_response Bot Response I’m a colleg…" at bounding box center [267, 183] width 479 height 312
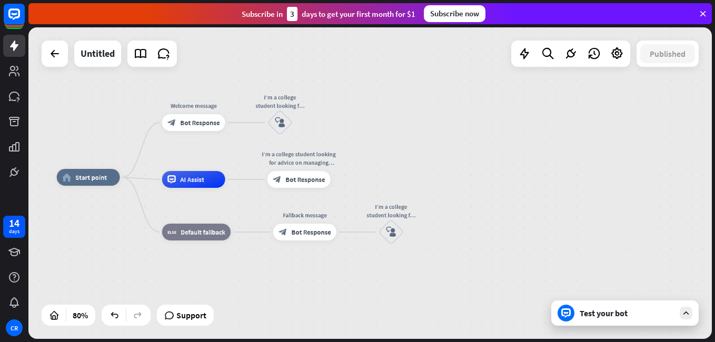
click at [510, 258] on div "home_2 Start point Welcome message block_bot_response Bot Response I’m a colleg…" at bounding box center [330, 301] width 546 height 249
click at [510, 178] on div "home_2 Start point Welcome message block_bot_response Bot Response I’m a colleg…" at bounding box center [369, 183] width 683 height 312
